Goal: Information Seeking & Learning: Learn about a topic

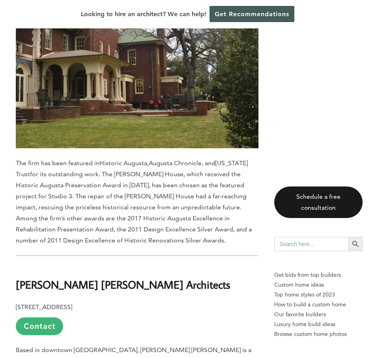
scroll to position [612, 0]
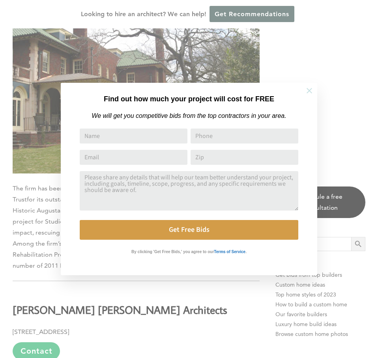
click at [310, 88] on icon at bounding box center [309, 90] width 9 height 9
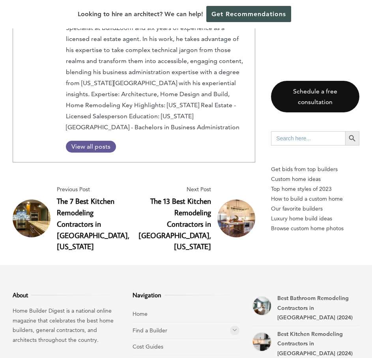
scroll to position [2603, 0]
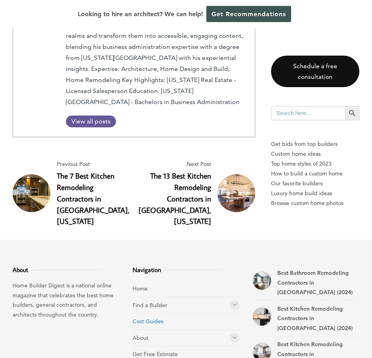
click at [153, 318] on link "Cost Guides" at bounding box center [148, 321] width 31 height 7
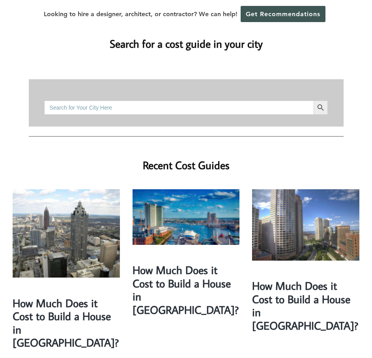
scroll to position [355, 0]
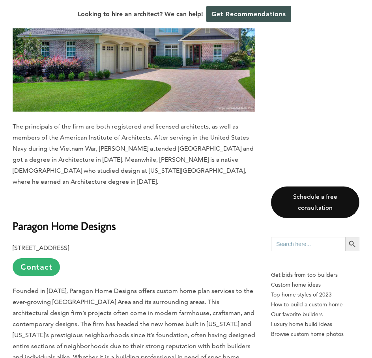
scroll to position [1963, 0]
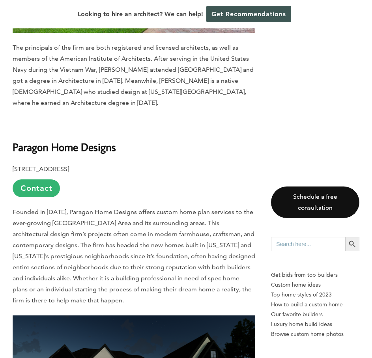
drag, startPoint x: 13, startPoint y: 83, endPoint x: 116, endPoint y: 86, distance: 102.6
click at [116, 140] on b "Paragon Home Designs" at bounding box center [64, 147] width 103 height 14
